Goal: Task Accomplishment & Management: Use online tool/utility

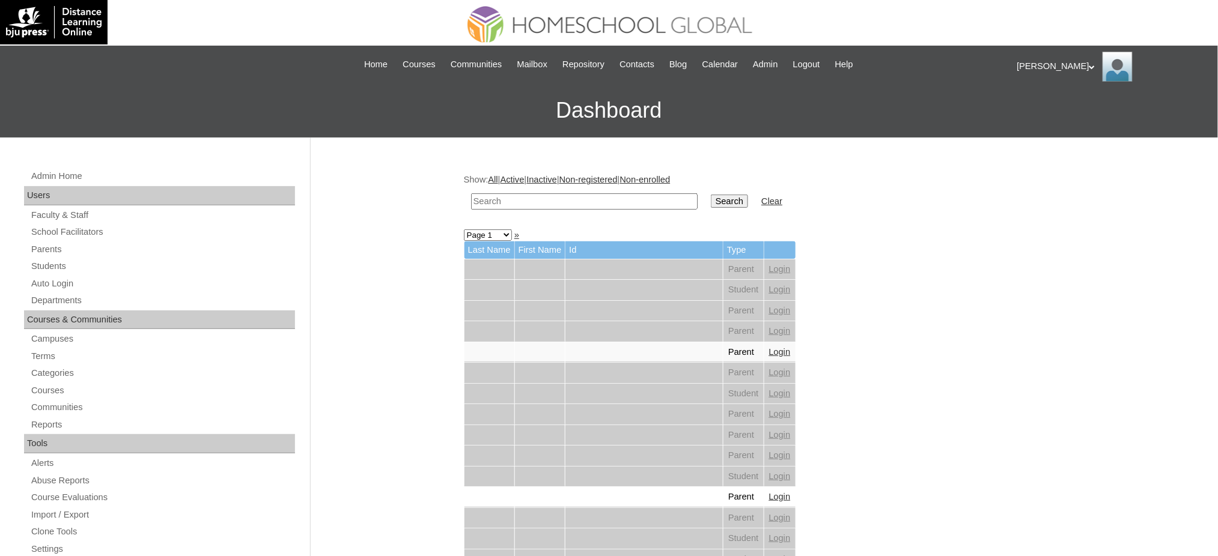
click at [603, 201] on input "text" at bounding box center [584, 201] width 227 height 16
paste input "Lois Eumy"
type input "Lois Eumy"
click at [711, 200] on input "Search" at bounding box center [729, 201] width 37 height 13
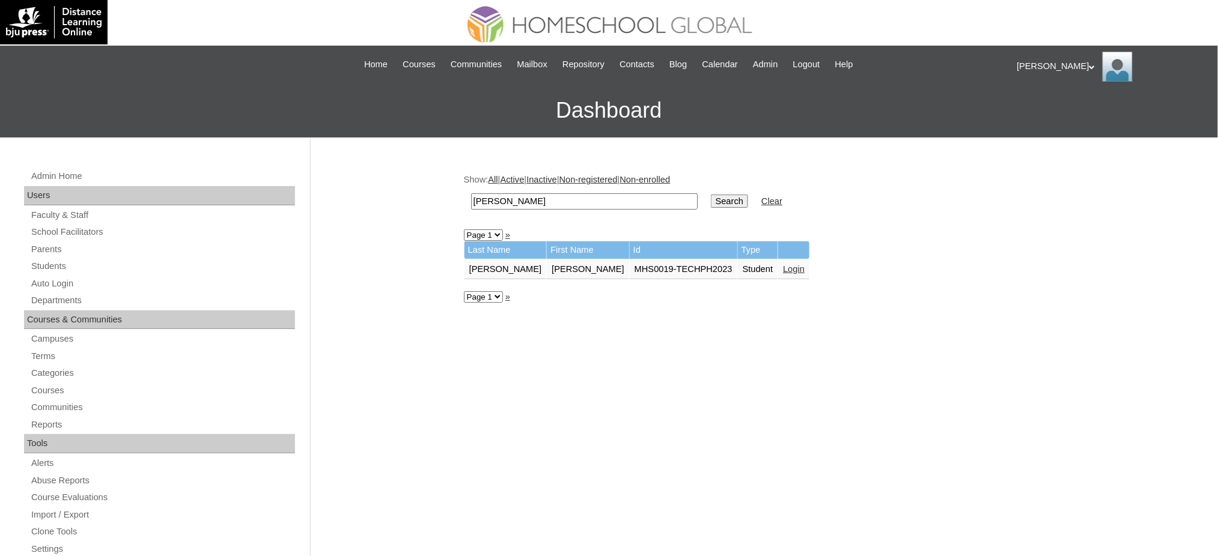
click at [783, 264] on link "Login" at bounding box center [794, 269] width 22 height 10
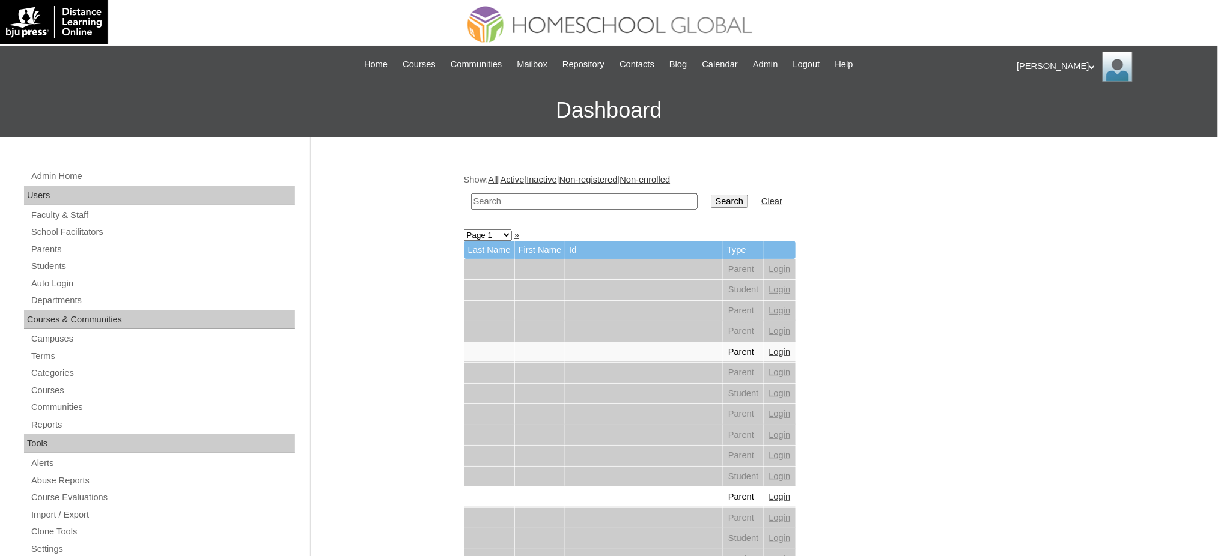
drag, startPoint x: 583, startPoint y: 203, endPoint x: 604, endPoint y: 203, distance: 21.0
click at [583, 203] on input "text" at bounding box center [584, 201] width 227 height 16
paste input "Lev Eumy"
type input "Lev Eumy"
click at [711, 201] on input "Search" at bounding box center [729, 201] width 37 height 13
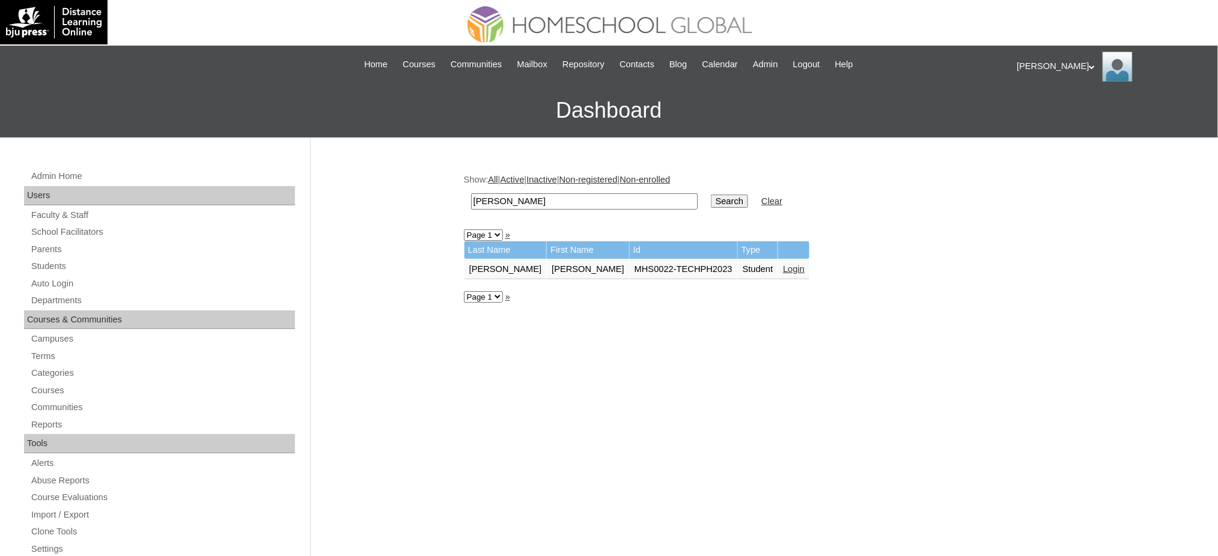
click at [783, 264] on link "Login" at bounding box center [794, 269] width 22 height 10
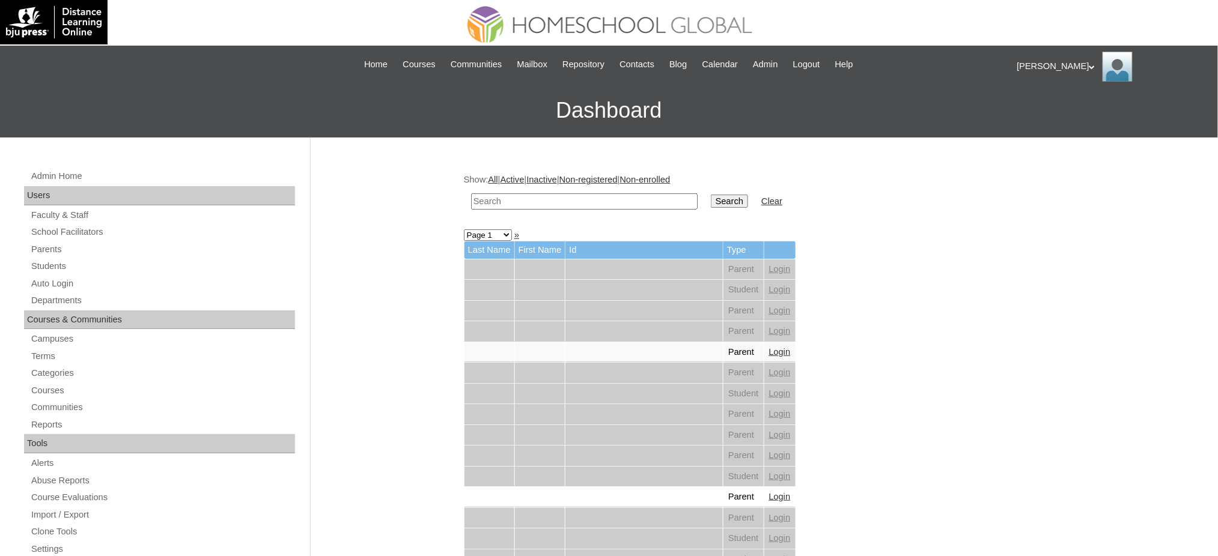
click at [567, 206] on input "text" at bounding box center [584, 201] width 227 height 16
paste input "Alexandria Maxenne"
type input "Alexandria Maxenne"
click at [711, 200] on input "Search" at bounding box center [729, 201] width 37 height 13
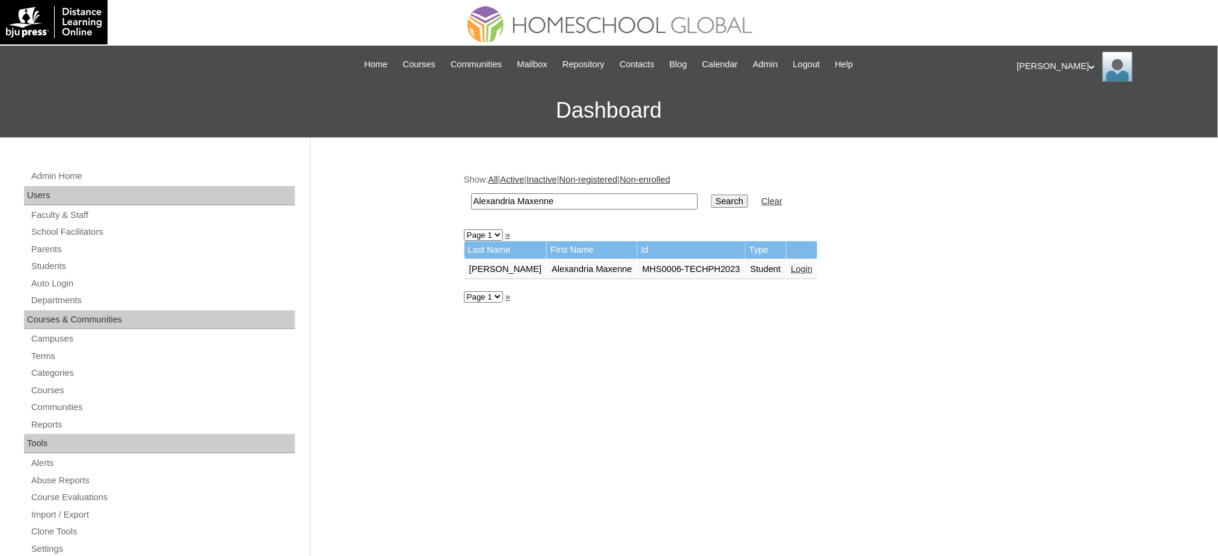
click at [791, 264] on link "Login" at bounding box center [802, 269] width 22 height 10
